Goal: Task Accomplishment & Management: Manage account settings

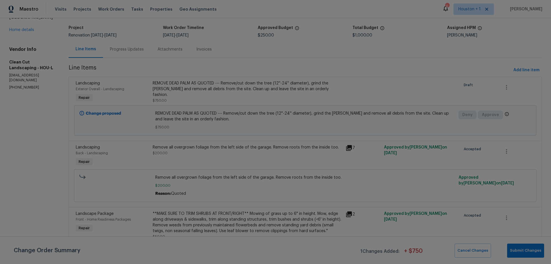
scroll to position [40, 0]
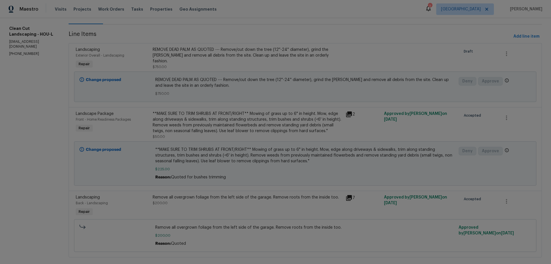
scroll to position [81, 0]
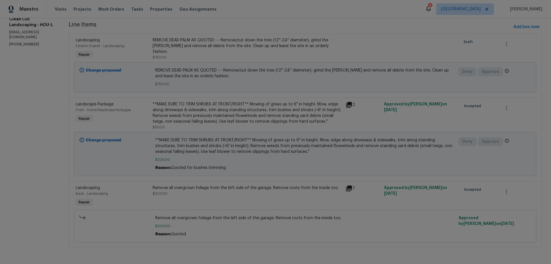
click at [193, 114] on div "**MAKE SURE TO TRIM SHRUBS AT FRONT/RIGHT** Mowing of grass up to 6" in height.…" at bounding box center [247, 112] width 189 height 23
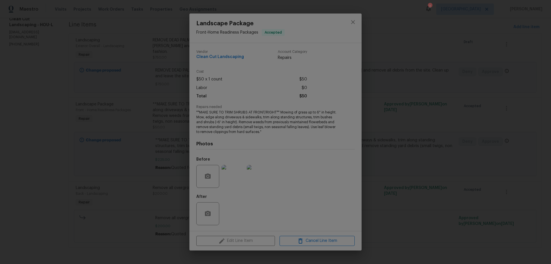
click at [245, 241] on div "Edit Line Item Cancel Line Item" at bounding box center [275, 240] width 172 height 19
drag, startPoint x: 210, startPoint y: 80, endPoint x: 267, endPoint y: 83, distance: 56.9
click at [213, 80] on span "$50 x 1 count" at bounding box center [209, 79] width 26 height 8
click at [290, 85] on div "Labor $0" at bounding box center [251, 88] width 111 height 8
click at [355, 21] on icon "close" at bounding box center [352, 22] width 7 height 7
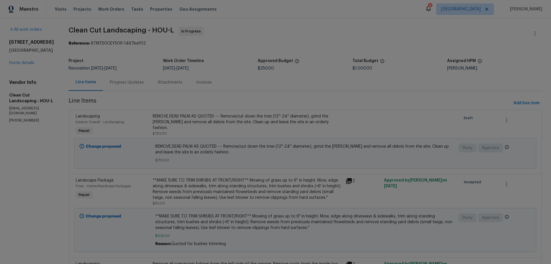
scroll to position [0, 0]
click at [22, 62] on link "Home details" at bounding box center [21, 63] width 25 height 4
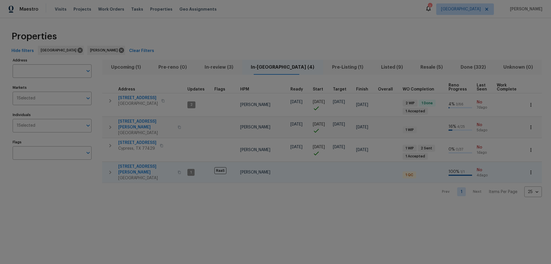
click at [129, 164] on span "[STREET_ADDRESS][PERSON_NAME]" at bounding box center [146, 169] width 56 height 11
click at [528, 169] on icon "button" at bounding box center [531, 172] width 6 height 6
click at [284, 166] on div at bounding box center [275, 132] width 551 height 264
click at [125, 140] on span "[STREET_ADDRESS]" at bounding box center [137, 143] width 38 height 6
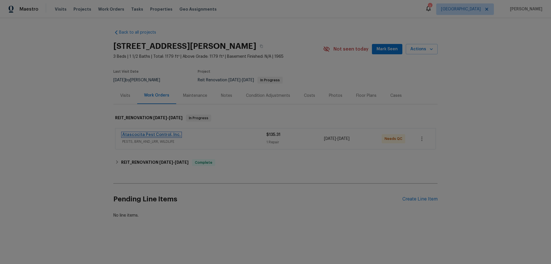
click at [148, 134] on link "Atascocita Pest Control, Inc." at bounding box center [151, 135] width 59 height 4
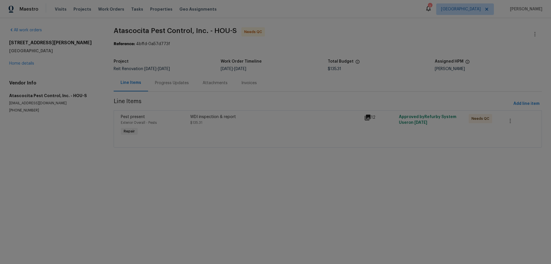
click at [171, 82] on div "Progress Updates" at bounding box center [172, 83] width 34 height 6
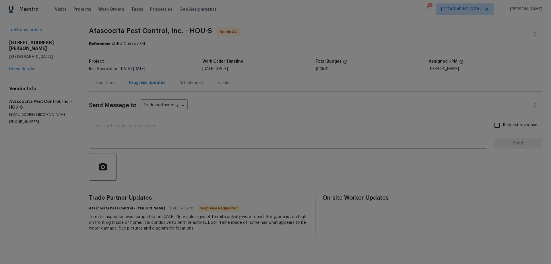
click at [189, 83] on div "Attachments" at bounding box center [191, 83] width 25 height 6
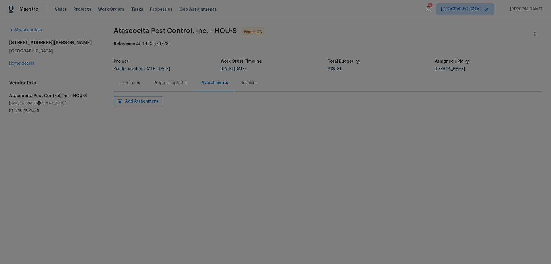
click at [129, 85] on div "Line Items" at bounding box center [131, 83] width 20 height 6
click at [15, 60] on div "6527 Hopper Rd Houston, TX 77016 Home details" at bounding box center [54, 53] width 91 height 26
click at [18, 64] on link "Home details" at bounding box center [21, 63] width 25 height 4
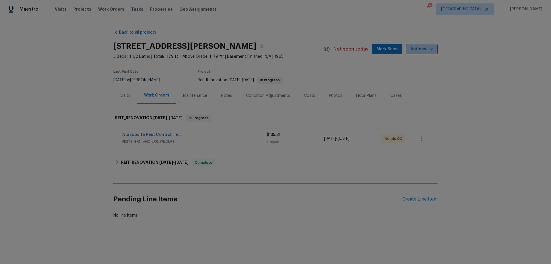
click at [425, 51] on span "Actions" at bounding box center [421, 49] width 23 height 7
click at [490, 152] on div at bounding box center [275, 132] width 551 height 264
click at [420, 140] on icon "button" at bounding box center [421, 138] width 7 height 7
click at [434, 158] on li "View In Trade Partner Portal" at bounding box center [444, 157] width 62 height 9
drag, startPoint x: 97, startPoint y: 160, endPoint x: 85, endPoint y: 158, distance: 12.7
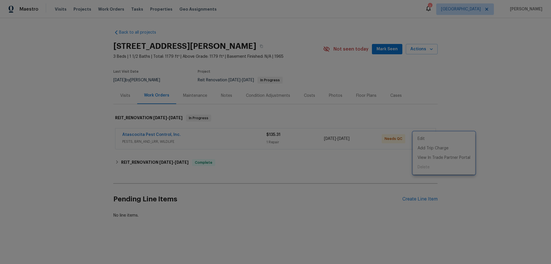
click at [95, 160] on div at bounding box center [275, 132] width 551 height 264
click at [188, 138] on div "Atascocita Pest Control, Inc." at bounding box center [194, 135] width 144 height 7
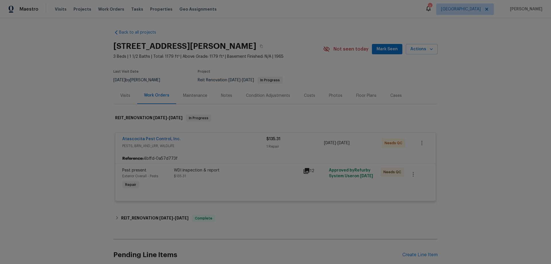
click at [189, 172] on div "WDI inspection & report" at bounding box center [237, 170] width 126 height 6
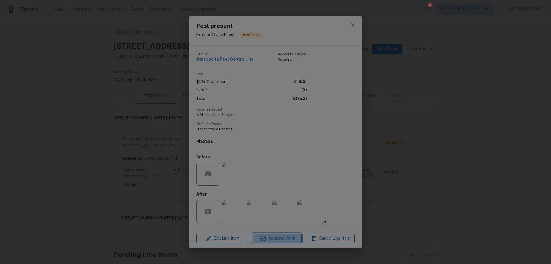
click at [271, 242] on button "Approve Work" at bounding box center [277, 238] width 48 height 10
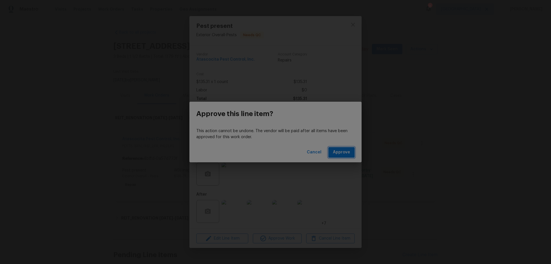
click at [342, 153] on span "Approve" at bounding box center [341, 152] width 17 height 7
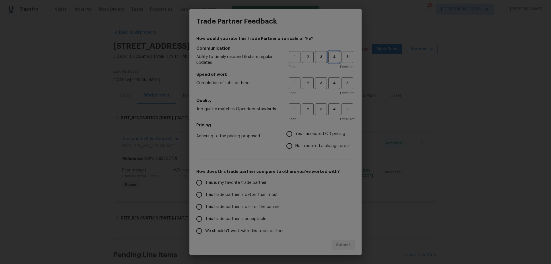
click at [331, 57] on span "4" at bounding box center [334, 57] width 11 height 7
click at [331, 84] on span "4" at bounding box center [334, 83] width 11 height 7
click at [315, 113] on button "3" at bounding box center [321, 109] width 12 height 12
click at [304, 133] on span "Yes - accepted OD pricing" at bounding box center [320, 134] width 50 height 6
click at [295, 133] on input "Yes - accepted OD pricing" at bounding box center [289, 134] width 12 height 12
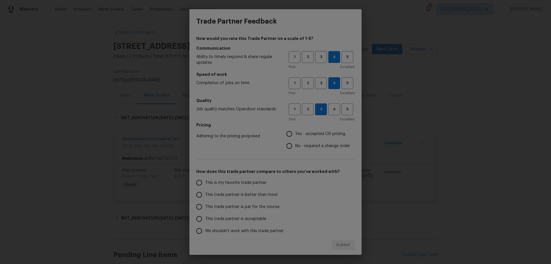
radio input "true"
click at [244, 195] on span "This trade partner is better than most" at bounding box center [241, 195] width 73 height 6
click at [205, 195] on input "This trade partner is better than most" at bounding box center [199, 195] width 12 height 12
click at [345, 242] on button "Submit" at bounding box center [342, 245] width 23 height 11
radio input "true"
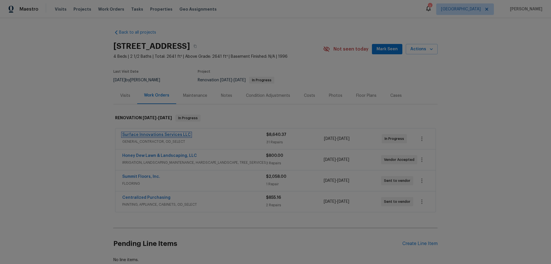
click at [158, 133] on link "Surface Innovations Services LLC" at bounding box center [156, 135] width 69 height 4
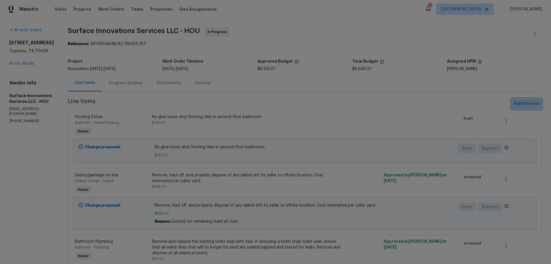
click at [527, 103] on span "Add line item" at bounding box center [526, 103] width 26 height 7
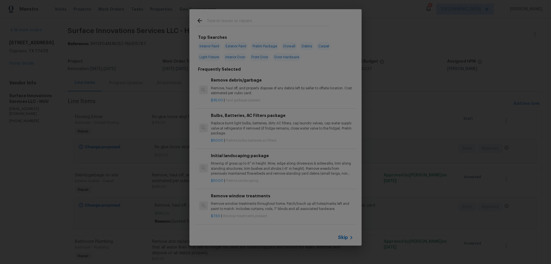
click at [344, 236] on span "Skip" at bounding box center [343, 237] width 10 height 6
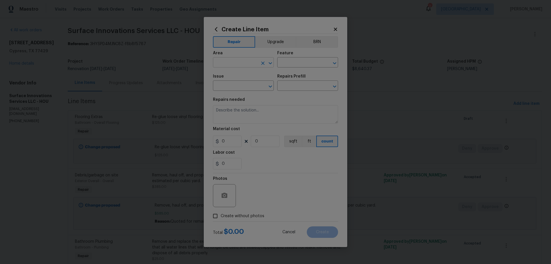
click at [232, 62] on input "text" at bounding box center [235, 63] width 45 height 9
drag, startPoint x: 276, startPoint y: 38, endPoint x: 273, endPoint y: 43, distance: 5.4
click at [276, 38] on button "Upgrade" at bounding box center [275, 41] width 41 height 11
click at [246, 64] on input "text" at bounding box center [235, 63] width 45 height 9
type input "Interior Overall"
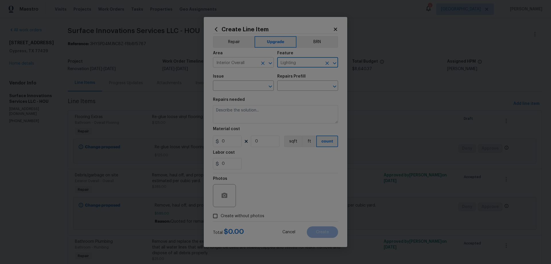
type input "Lighting"
type input "Electrical Lighting"
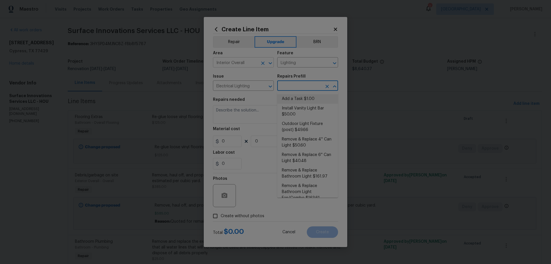
type input "Add a Task $1.00"
type textarea "HPM to detail"
type input "1"
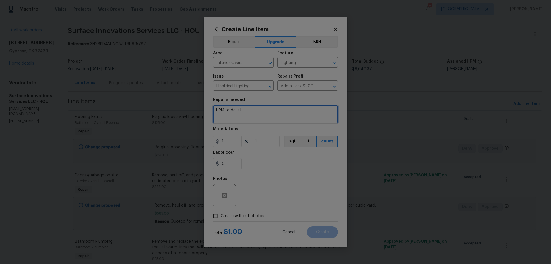
drag, startPoint x: 250, startPoint y: 114, endPoint x: 145, endPoint y: 104, distance: 105.4
click at [146, 105] on div "Create Line Item Repair Upgrade BRN Area Interior Overall ​ Feature Lighting ​ …" at bounding box center [275, 132] width 551 height 264
type textarea "Replace dated brass lighting throughout home, like-for-like, to match existing …"
type input "1400"
click at [223, 216] on span "Create without photos" at bounding box center [243, 216] width 44 height 6
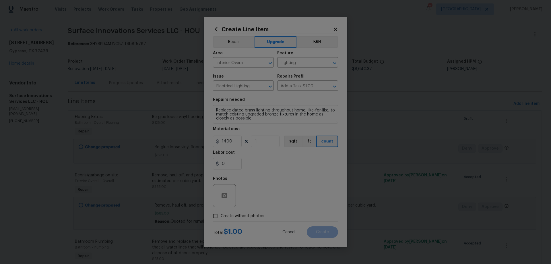
click at [221, 216] on input "Create without photos" at bounding box center [215, 215] width 11 height 11
checkbox input "true"
click at [278, 198] on textarea at bounding box center [289, 195] width 98 height 23
click at [258, 122] on textarea "Replace dated brass lighting throughout home, like-for-like, to match existing …" at bounding box center [275, 114] width 125 height 18
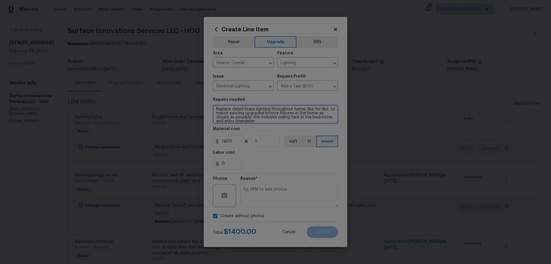
type textarea "Replace dated brass lighting throughout home, like-for-like, to match existing …"
click at [282, 195] on textarea at bounding box center [289, 195] width 98 height 23
type textarea "HPM to add photos"
click at [331, 235] on button "Create" at bounding box center [322, 231] width 31 height 11
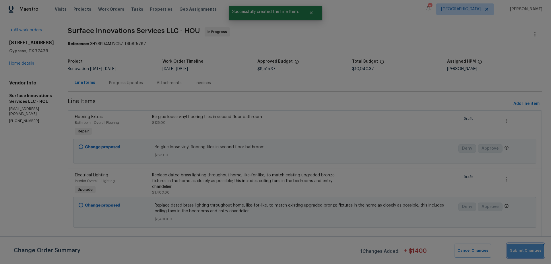
click at [524, 251] on span "Submit Changes" at bounding box center [525, 250] width 31 height 7
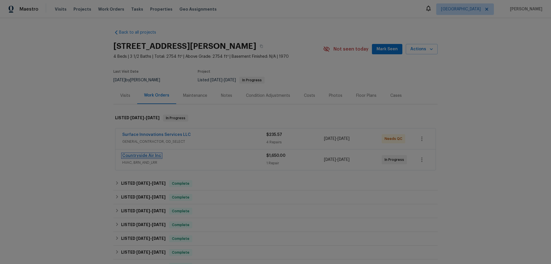
click at [128, 154] on link "Countryside Air Inc" at bounding box center [141, 156] width 39 height 4
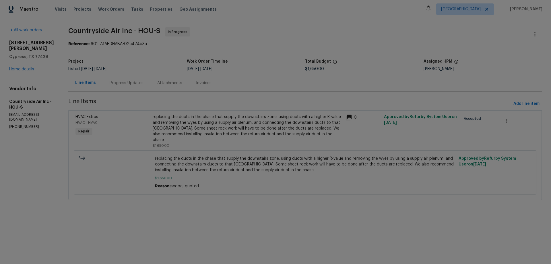
click at [250, 123] on div "replacing the ducts in the chase that supply the downstairs zone. using ducts w…" at bounding box center [247, 128] width 189 height 29
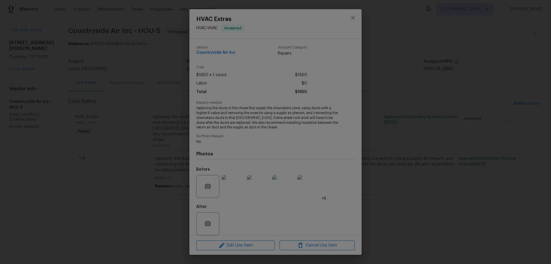
click at [234, 192] on img at bounding box center [233, 186] width 23 height 23
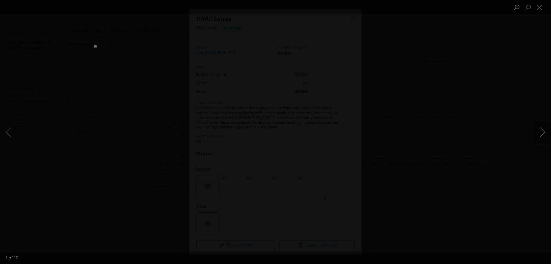
click at [540, 128] on button "Next image" at bounding box center [542, 132] width 17 height 23
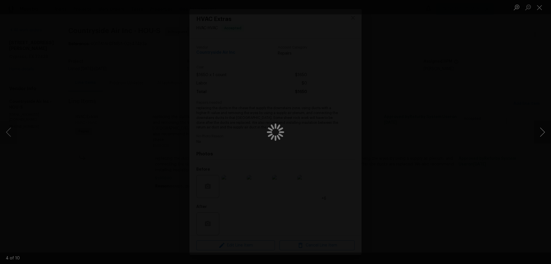
click at [540, 128] on button "Next image" at bounding box center [542, 132] width 17 height 23
click at [475, 226] on div "Lightbox" at bounding box center [275, 132] width 551 height 264
click at [471, 229] on div "Lightbox" at bounding box center [275, 132] width 551 height 264
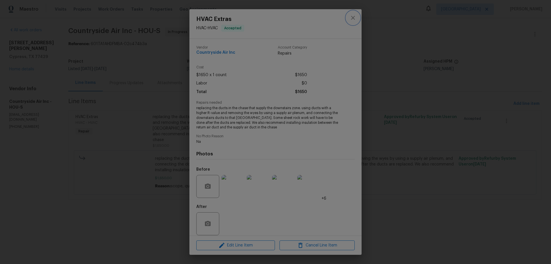
click at [350, 18] on icon "close" at bounding box center [352, 17] width 7 height 7
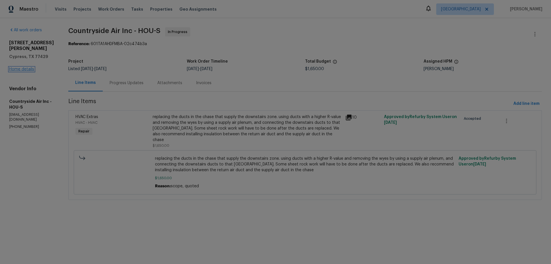
click at [18, 69] on link "Home details" at bounding box center [21, 69] width 25 height 4
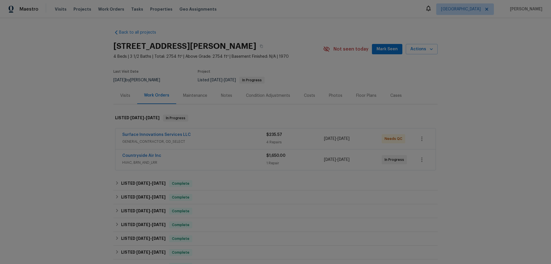
click at [381, 53] on button "Mark Seen" at bounding box center [387, 49] width 30 height 11
click at [222, 96] on div "Notes" at bounding box center [226, 96] width 11 height 6
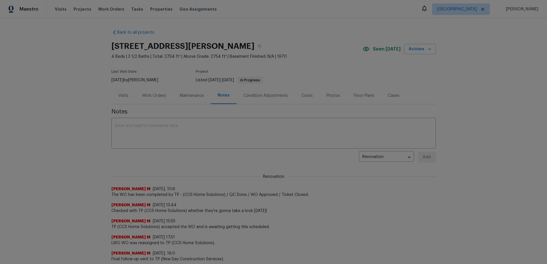
click at [157, 97] on div "Work Orders" at bounding box center [154, 96] width 24 height 6
